Goal: Navigation & Orientation: Find specific page/section

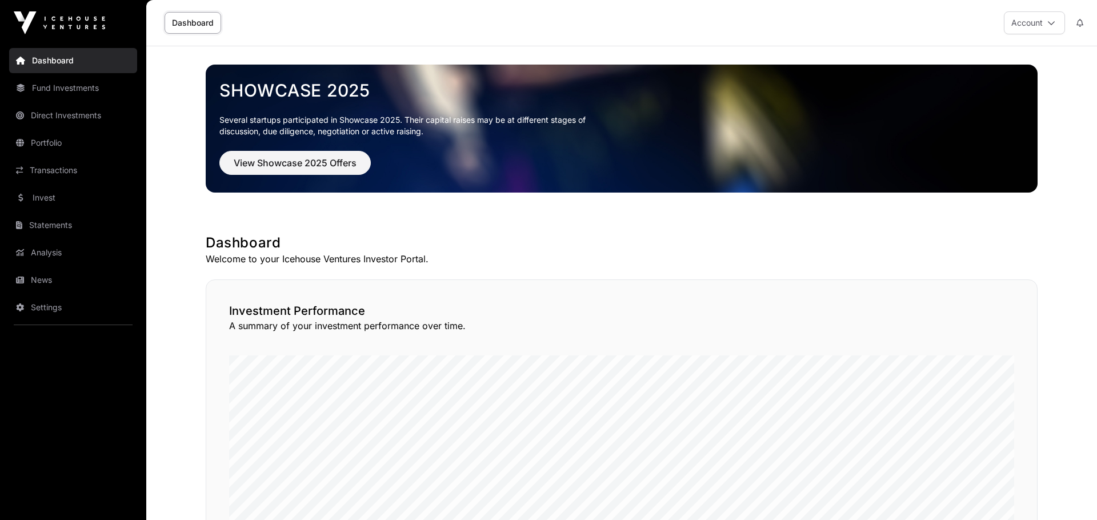
click at [45, 280] on link "News" at bounding box center [73, 279] width 128 height 25
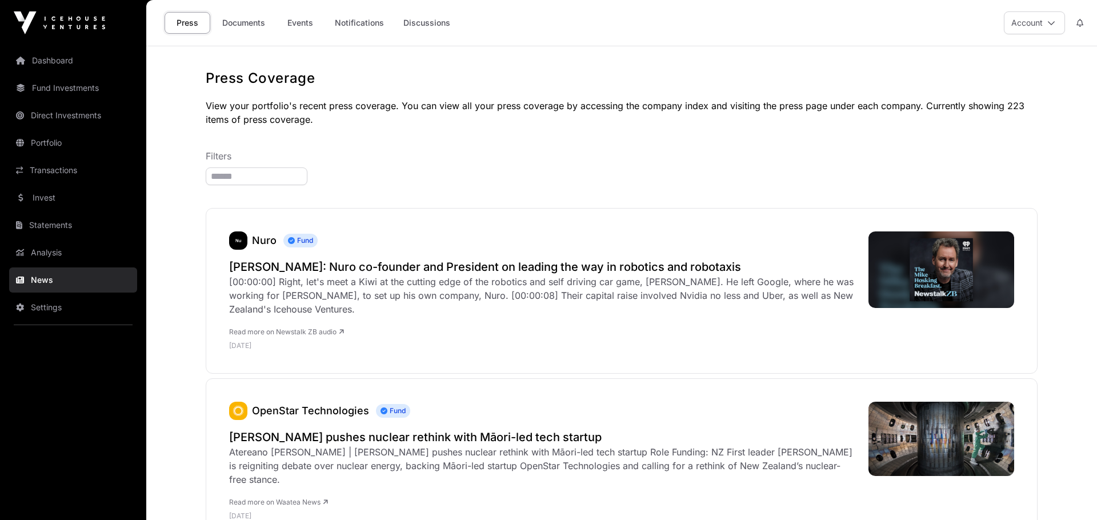
click at [242, 17] on link "Documents" at bounding box center [244, 23] width 58 height 22
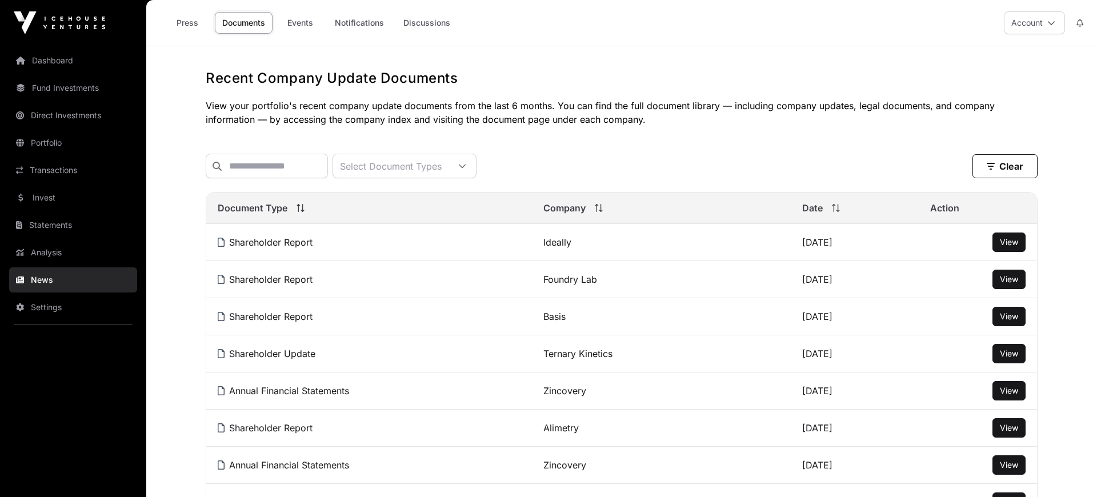
click at [44, 250] on link "Analysis" at bounding box center [73, 252] width 128 height 25
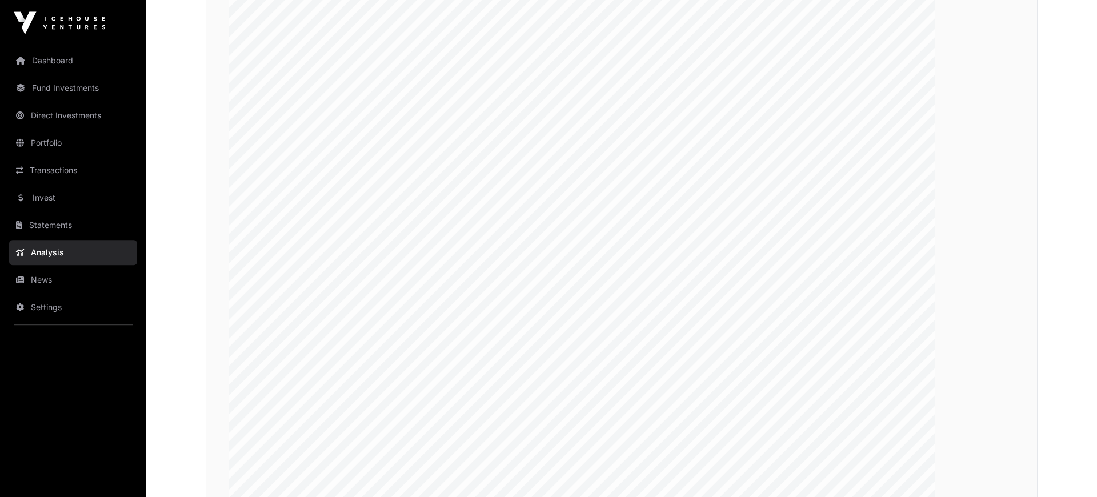
scroll to position [2050, 0]
click at [978, 60] on div "Compare your portfolio key metrics to the top performing portfolios" at bounding box center [622, 255] width 832 height 796
click at [60, 197] on link "Invest" at bounding box center [73, 197] width 128 height 25
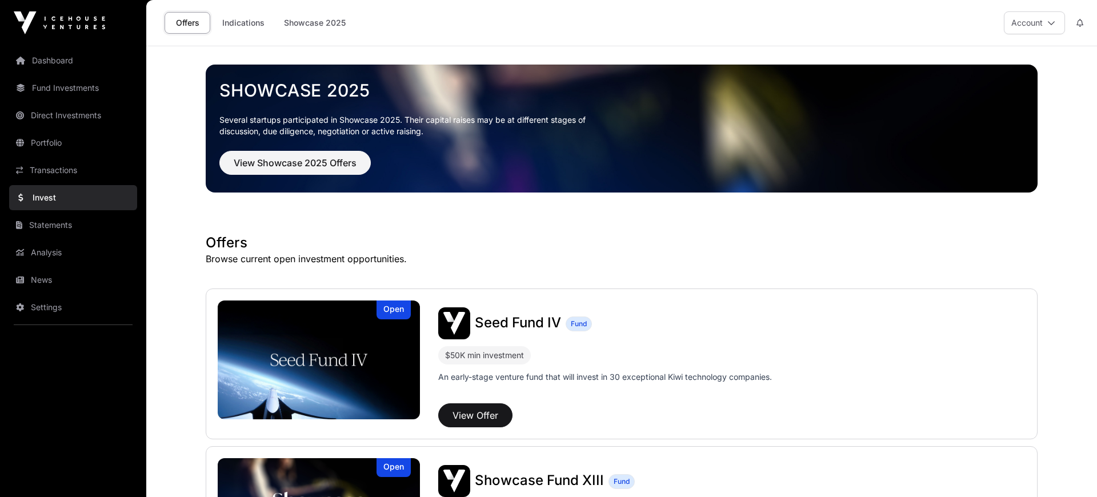
click at [243, 20] on link "Indications" at bounding box center [243, 23] width 57 height 22
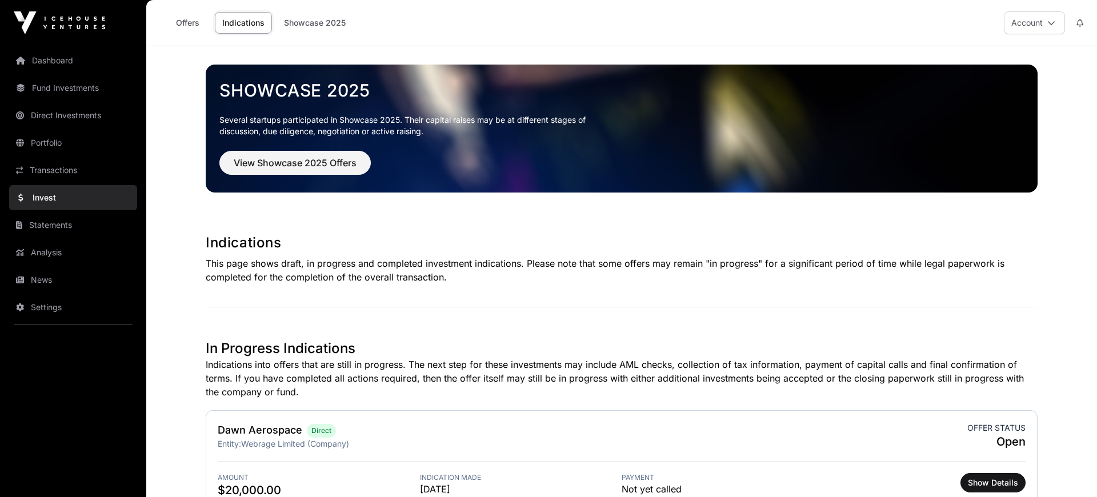
click at [311, 32] on link "Showcase 2025" at bounding box center [315, 23] width 77 height 22
click at [315, 22] on link "Showcase 2025" at bounding box center [315, 23] width 77 height 22
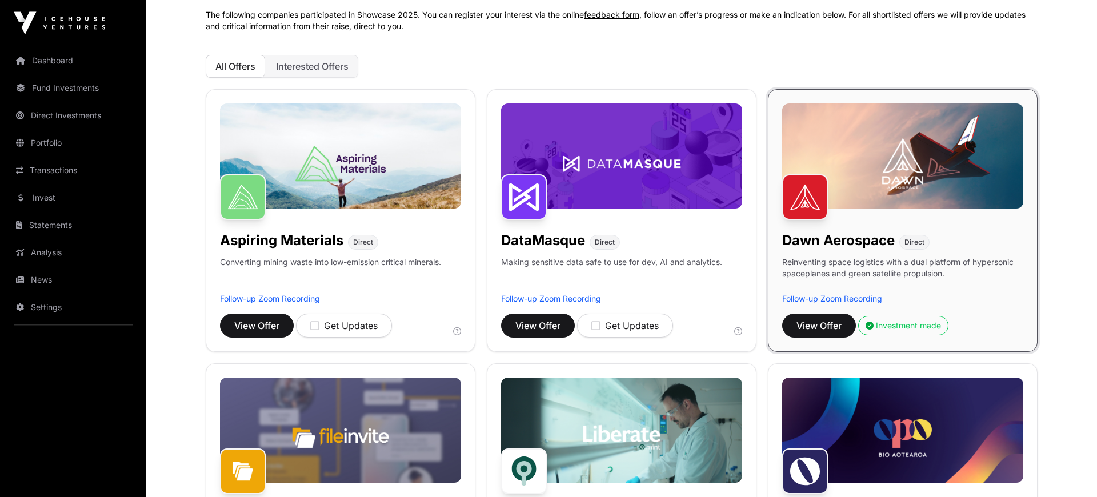
scroll to position [237, 0]
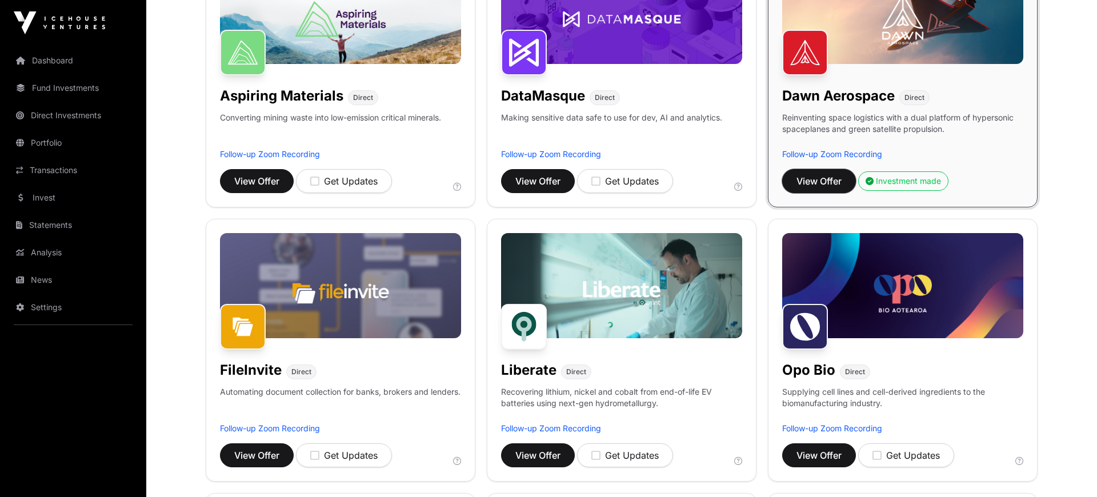
click at [809, 180] on span "View Offer" at bounding box center [818, 181] width 45 height 14
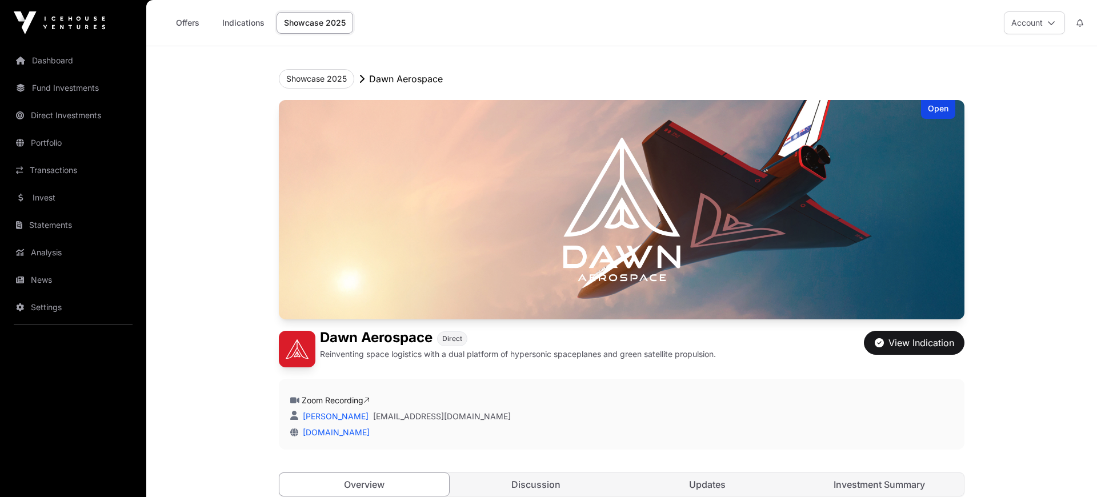
click at [190, 20] on link "Offers" at bounding box center [188, 23] width 46 height 22
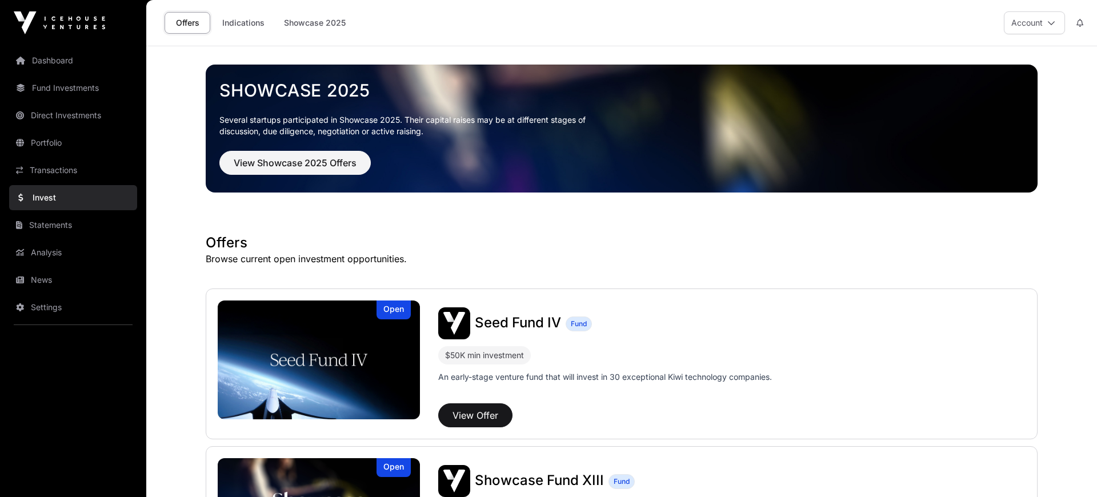
click at [41, 140] on link "Portfolio" at bounding box center [73, 142] width 128 height 25
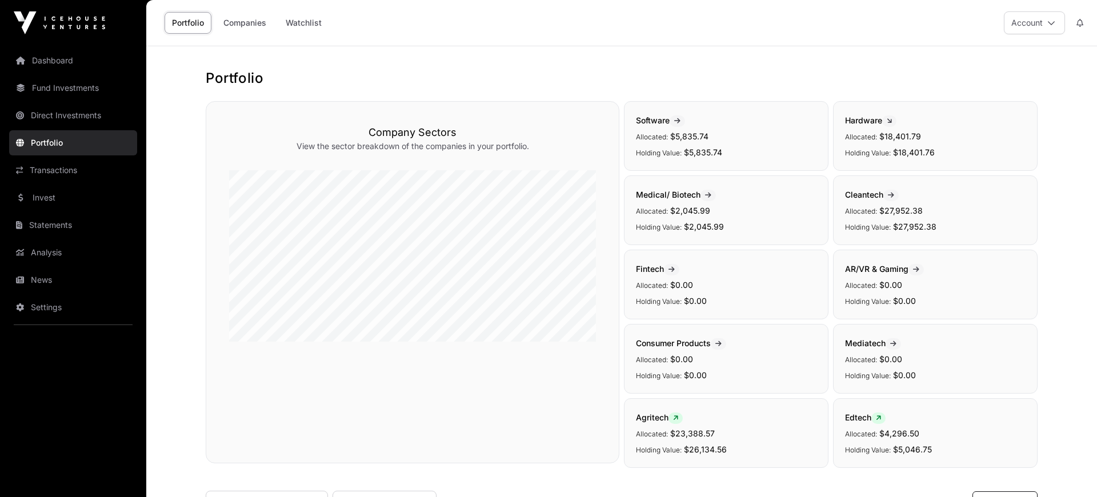
click at [42, 167] on link "Transactions" at bounding box center [73, 170] width 128 height 25
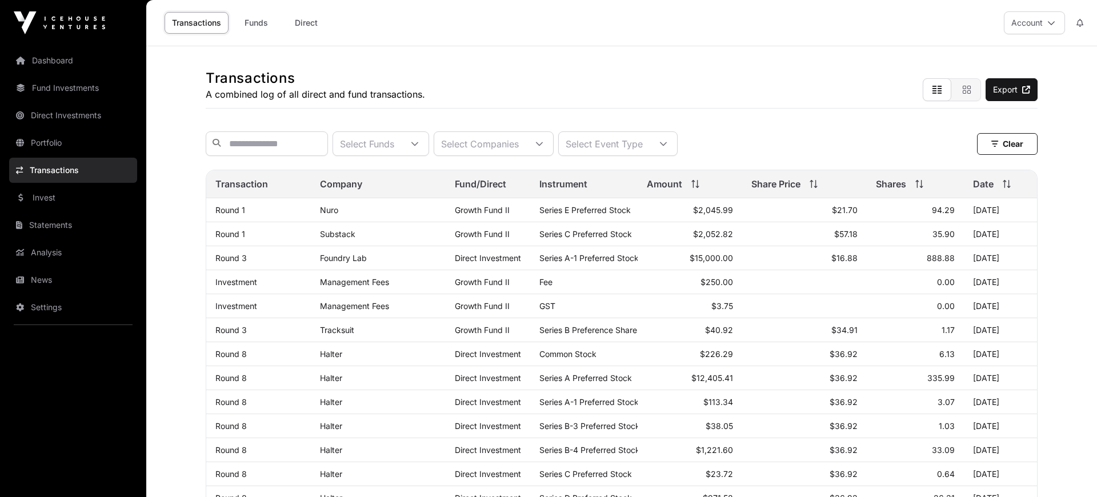
click at [45, 91] on link "Fund Investments" at bounding box center [73, 87] width 128 height 25
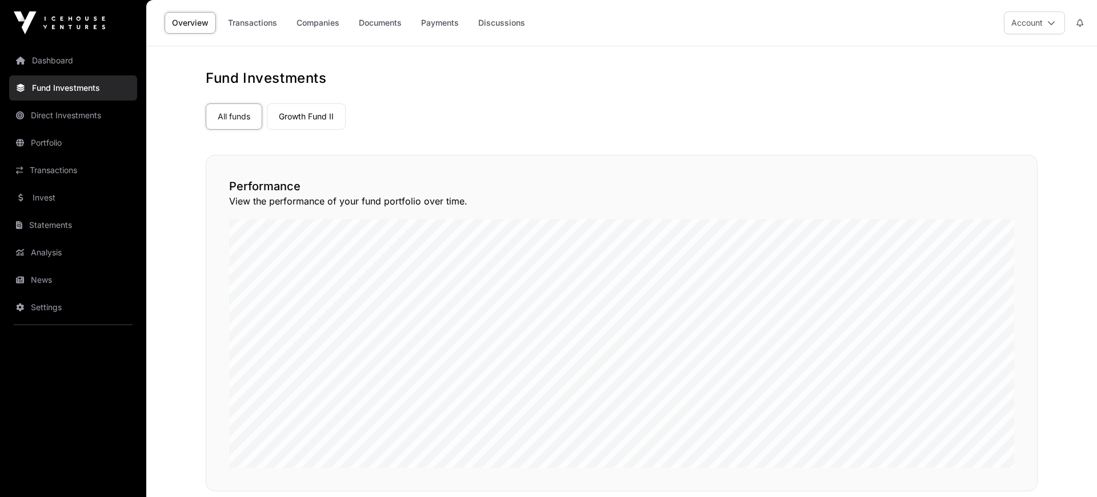
click at [55, 109] on link "Direct Investments" at bounding box center [73, 115] width 128 height 25
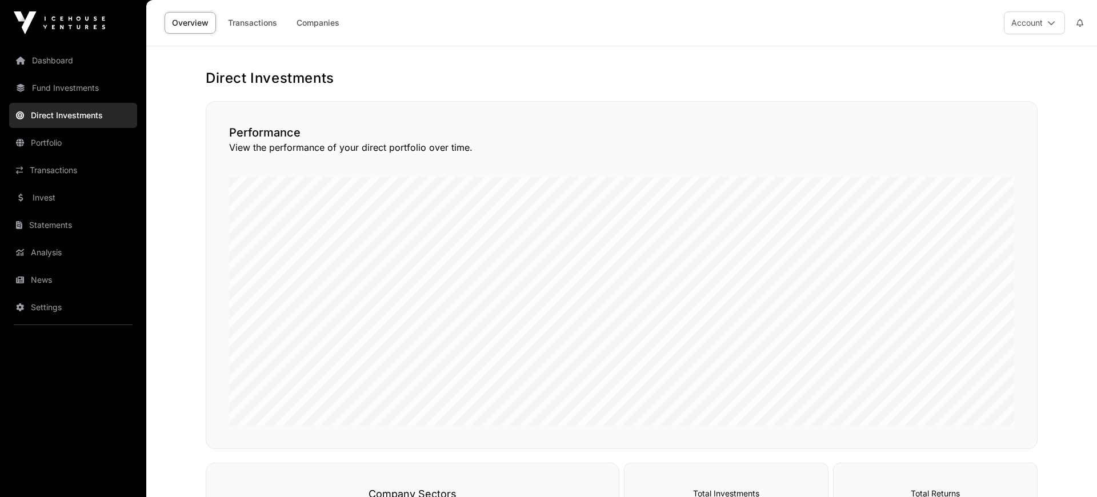
click at [58, 61] on link "Dashboard" at bounding box center [73, 60] width 128 height 25
